Goal: Task Accomplishment & Management: Manage account settings

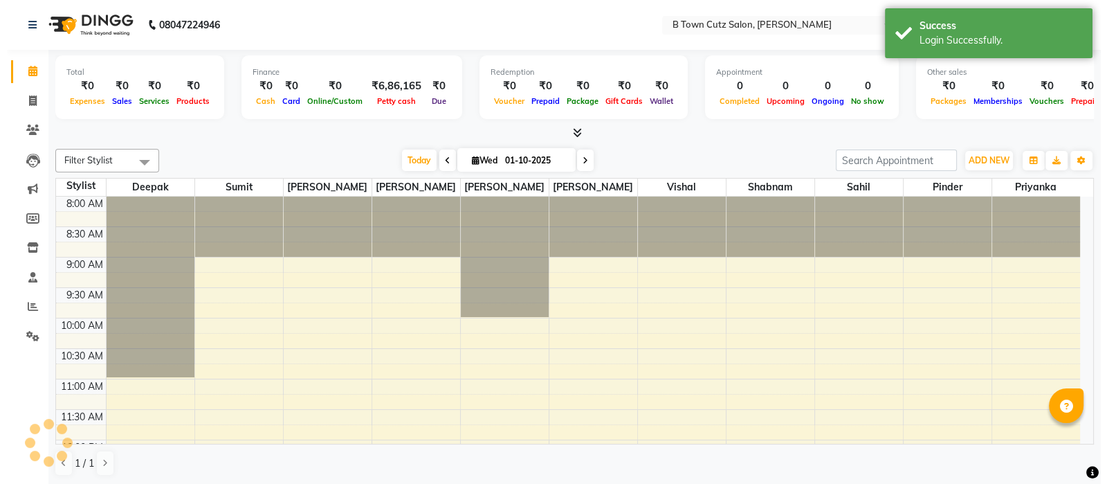
scroll to position [303, 0]
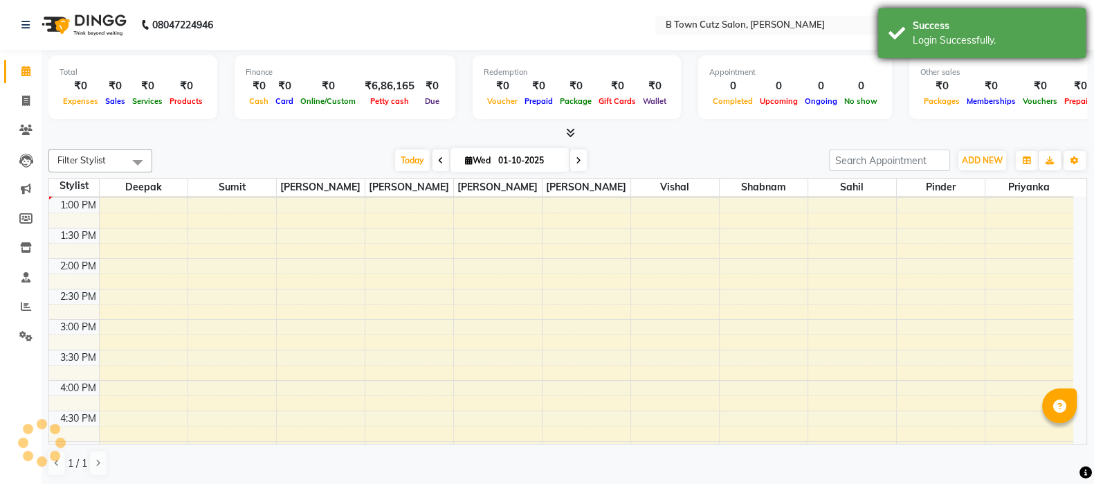
click at [1033, 39] on div "Login Successfully." at bounding box center [994, 40] width 163 height 15
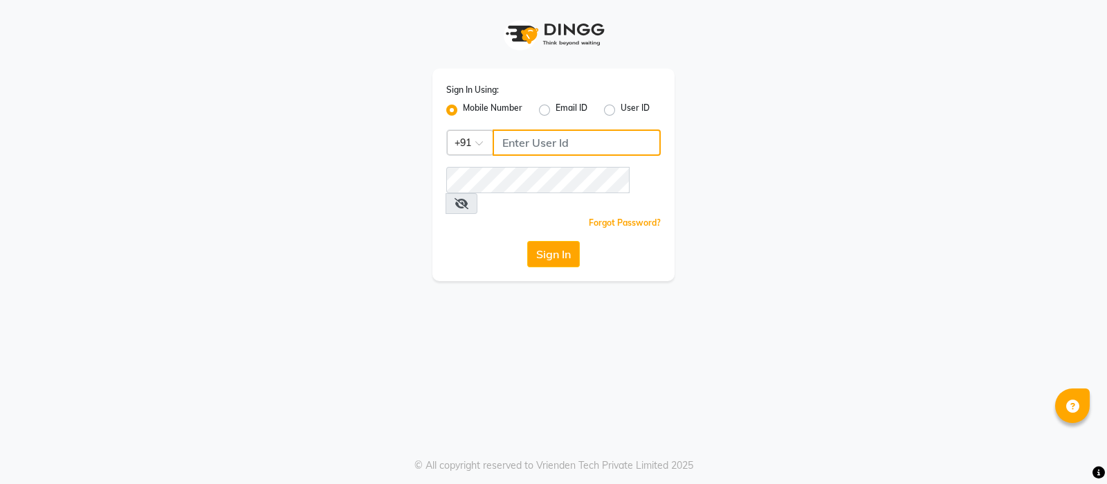
type input "9769017141"
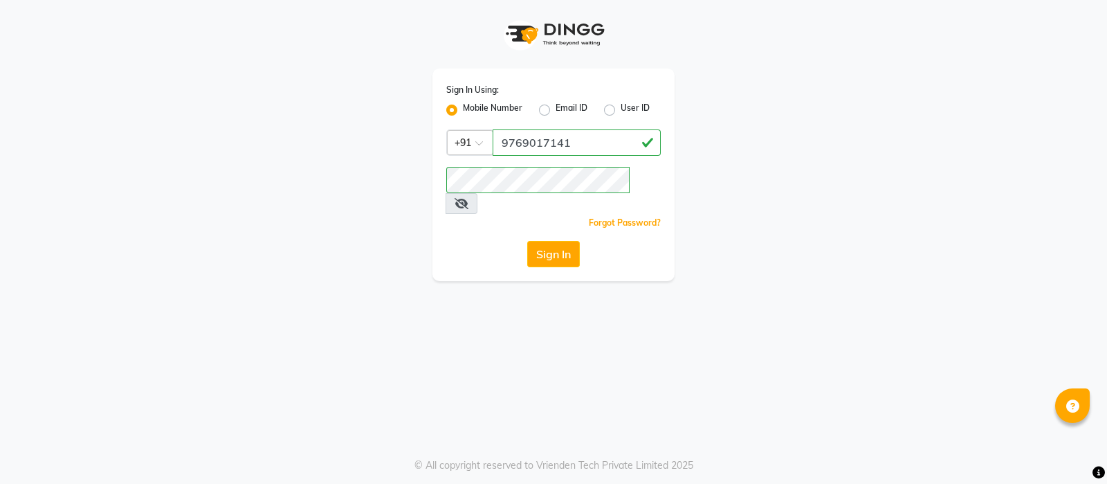
click at [621, 112] on label "User ID" at bounding box center [635, 110] width 29 height 17
click at [621, 111] on input "User ID" at bounding box center [625, 106] width 9 height 9
radio input "true"
radio input "false"
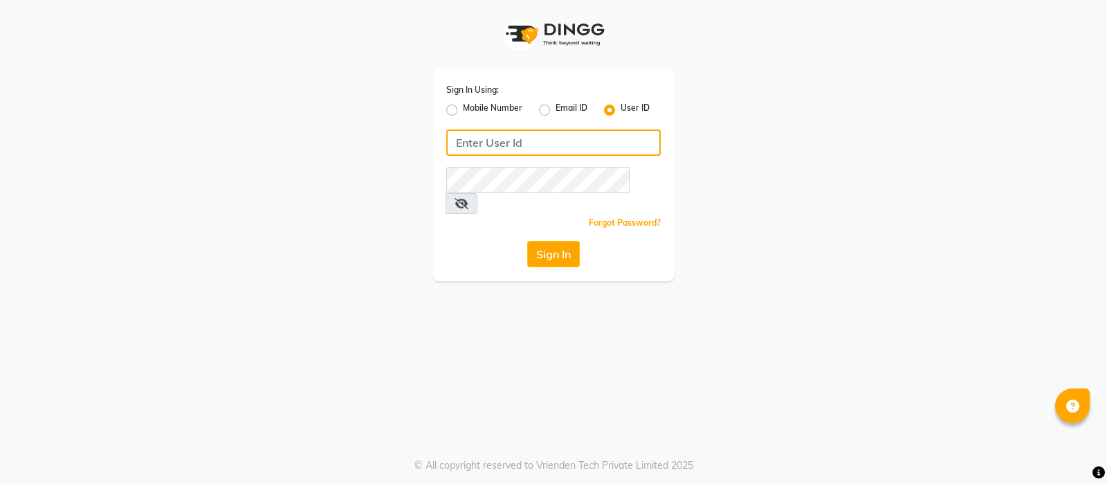
click at [536, 145] on input "Username" at bounding box center [553, 142] width 215 height 26
paste input "shanuzz"
type input "shanuzz"
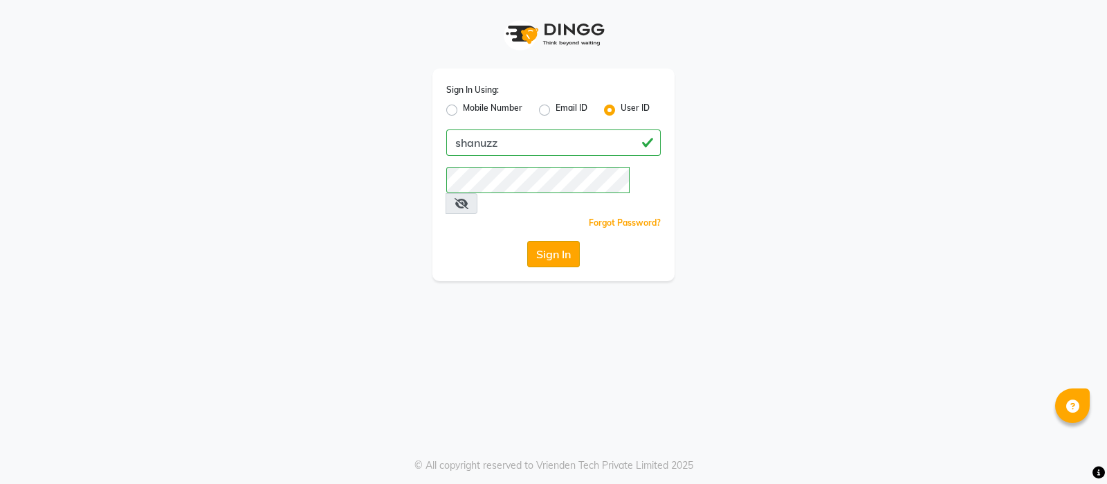
drag, startPoint x: 465, startPoint y: 237, endPoint x: 549, endPoint y: 235, distance: 84.5
click at [549, 241] on div "Sign In" at bounding box center [553, 254] width 215 height 26
click at [549, 241] on button "Sign In" at bounding box center [553, 254] width 53 height 26
click at [463, 111] on label "Mobile Number" at bounding box center [493, 110] width 60 height 17
click at [463, 111] on input "Mobile Number" at bounding box center [467, 106] width 9 height 9
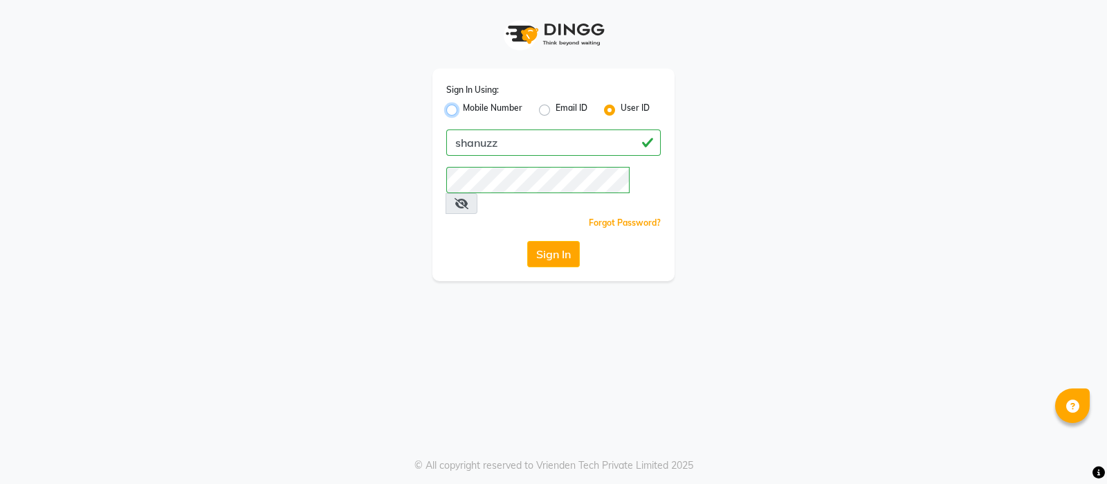
radio input "true"
radio input "false"
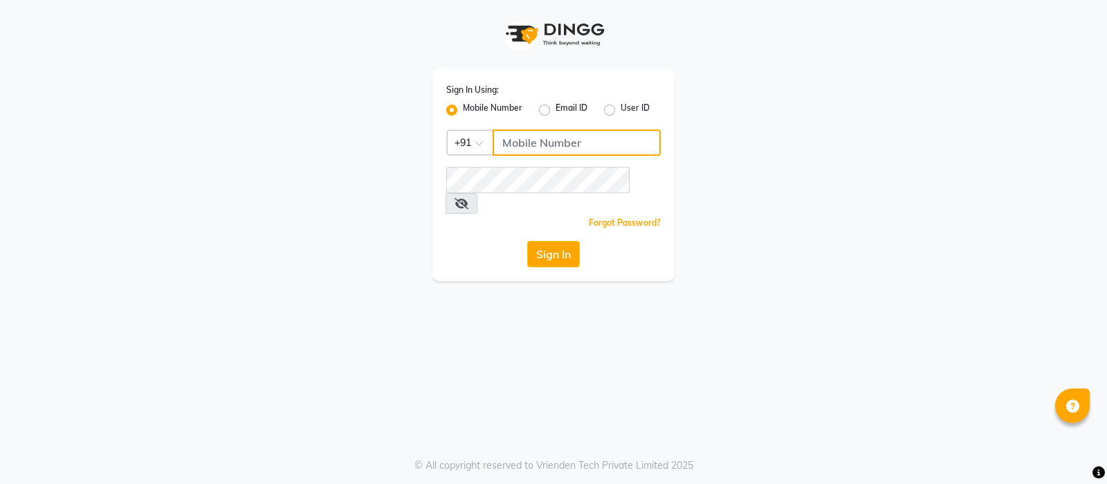
click at [534, 149] on input "Username" at bounding box center [577, 142] width 168 height 26
paste input "9699278054"
type input "9699278054"
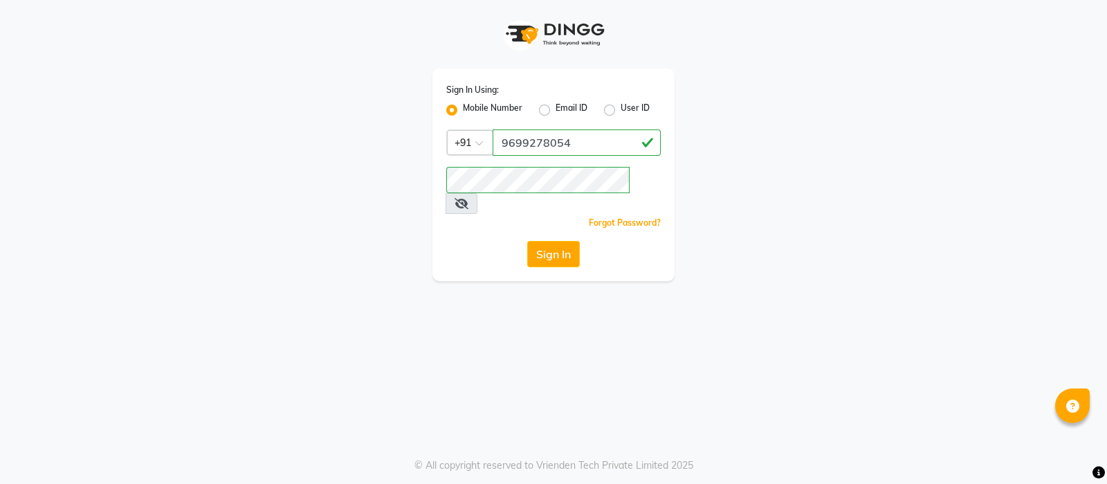
click at [461, 243] on div "Sign In" at bounding box center [553, 254] width 215 height 26
click at [536, 241] on button "Sign In" at bounding box center [553, 254] width 53 height 26
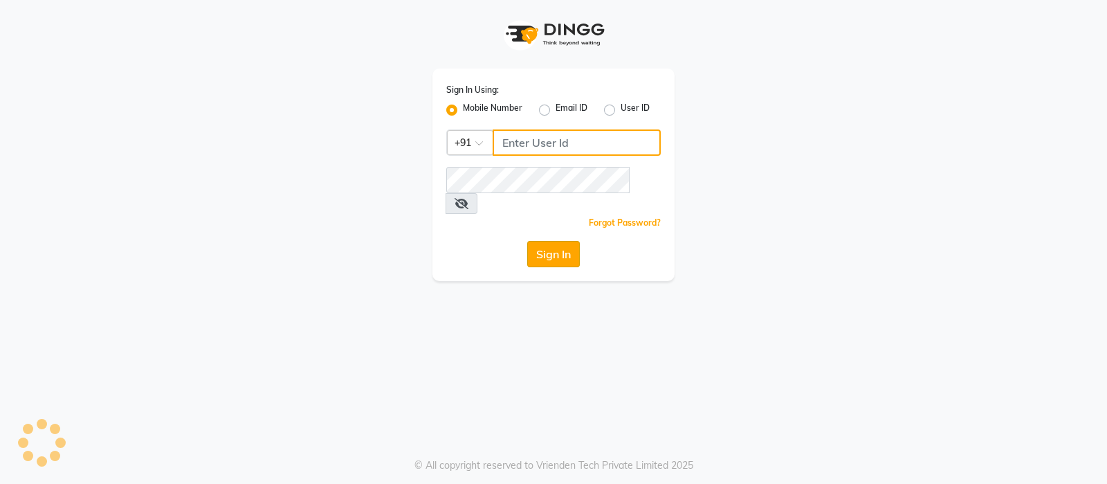
type input "9769017141"
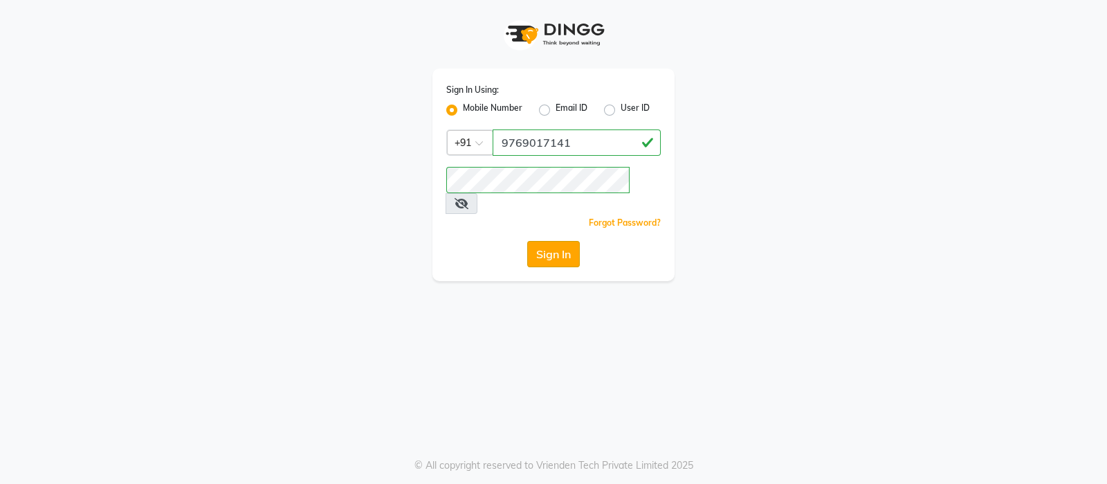
click at [556, 241] on button "Sign In" at bounding box center [553, 254] width 53 height 26
